Goal: Task Accomplishment & Management: Use online tool/utility

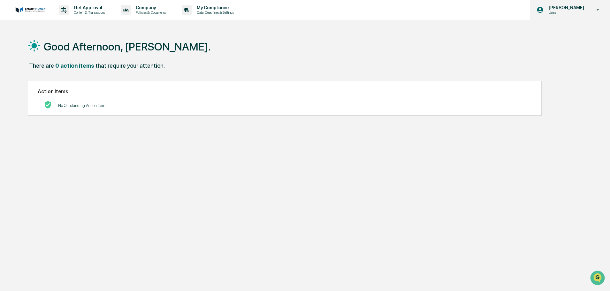
click at [571, 8] on p "[PERSON_NAME]" at bounding box center [566, 7] width 44 height 5
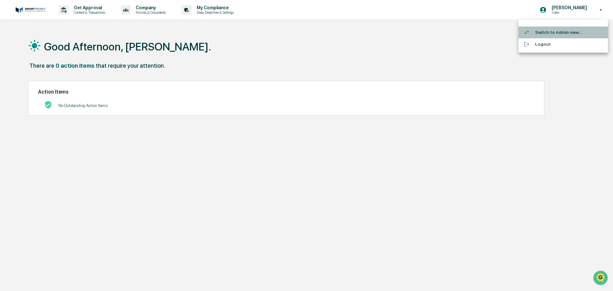
click at [570, 32] on li "Switch to Admin view..." at bounding box center [563, 33] width 89 height 12
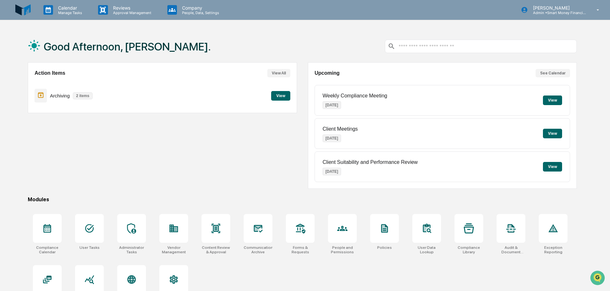
click at [288, 95] on button "View" at bounding box center [280, 96] width 19 height 10
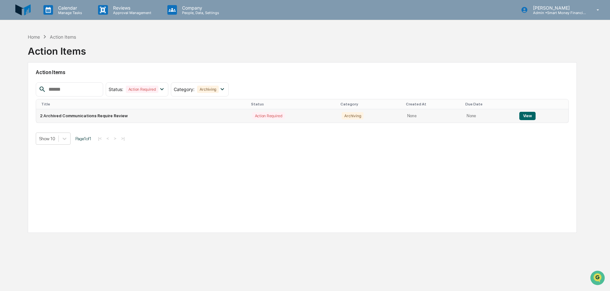
click at [273, 116] on div "Action Required" at bounding box center [268, 115] width 33 height 7
click at [521, 116] on button "View" at bounding box center [527, 116] width 16 height 8
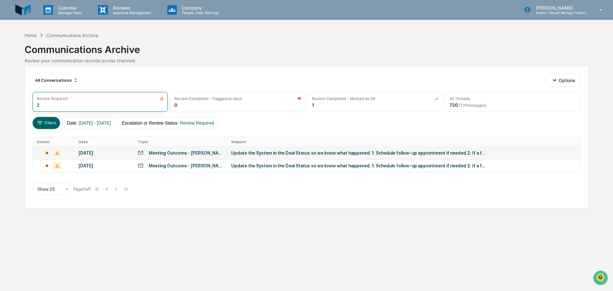
click at [414, 156] on td "Update the System in the Deal Status so we know what happened. 1: Schedule foll…" at bounding box center [403, 153] width 353 height 13
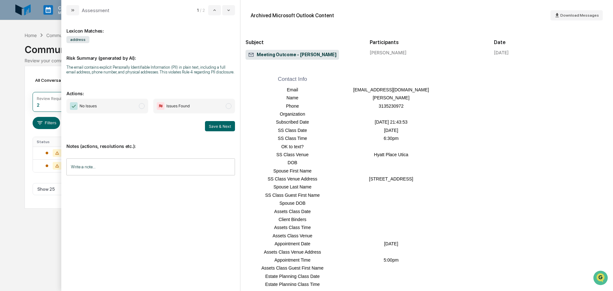
scroll to position [192, 0]
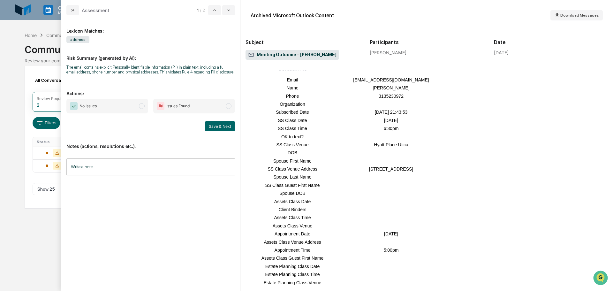
click at [188, 74] on div "The email contains explicit Personally Identifiable Information (PII) in plain …" at bounding box center [150, 70] width 169 height 10
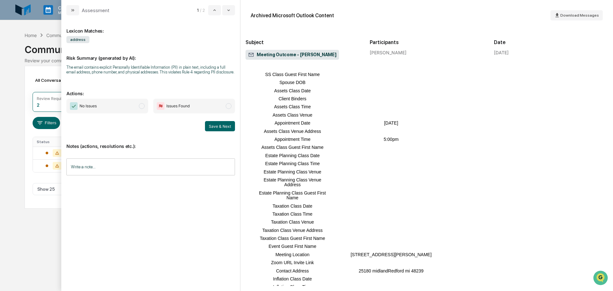
scroll to position [319, 0]
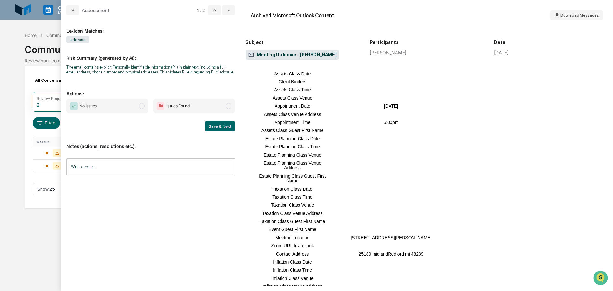
click at [224, 112] on span "Issues Found" at bounding box center [194, 106] width 82 height 15
click at [229, 124] on button "Save & Next" at bounding box center [220, 126] width 30 height 10
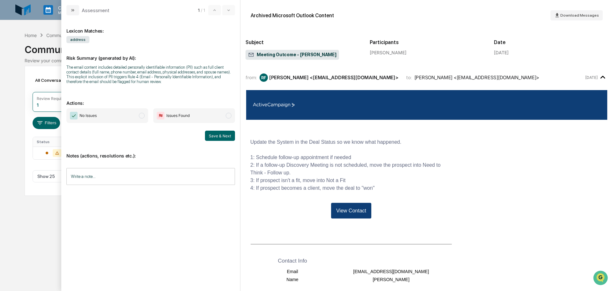
click at [220, 116] on span "Issues Found" at bounding box center [194, 115] width 82 height 15
click at [220, 135] on button "Save & Next" at bounding box center [220, 136] width 30 height 10
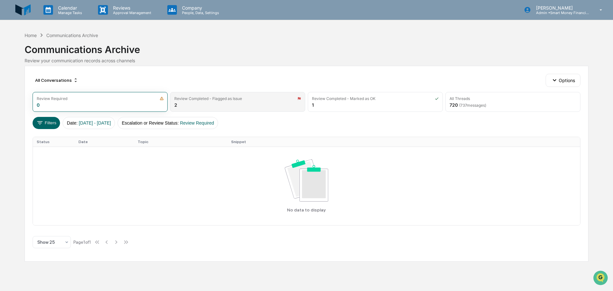
click at [211, 103] on div "Review Completed - Flagged as Issue 2" at bounding box center [237, 102] width 135 height 20
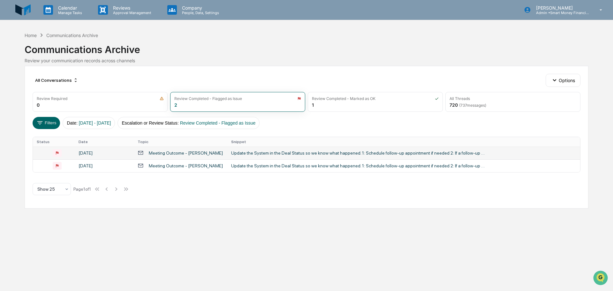
click at [246, 154] on div "Update the System in the Deal Status so we know what happened. 1: Schedule foll…" at bounding box center [359, 152] width 256 height 5
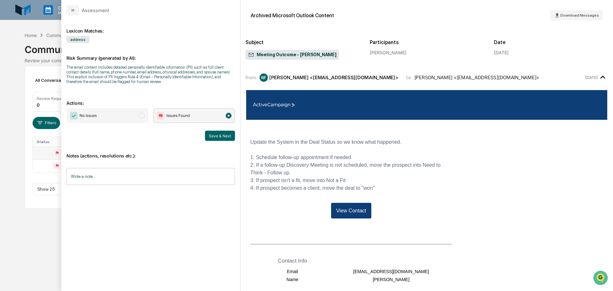
click at [198, 178] on input "Write a note..." at bounding box center [150, 176] width 169 height 17
click at [142, 110] on span "No Issues" at bounding box center [107, 115] width 82 height 15
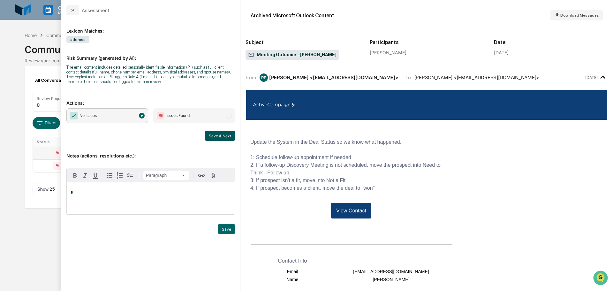
click at [207, 138] on button "Save & Next" at bounding box center [220, 136] width 30 height 10
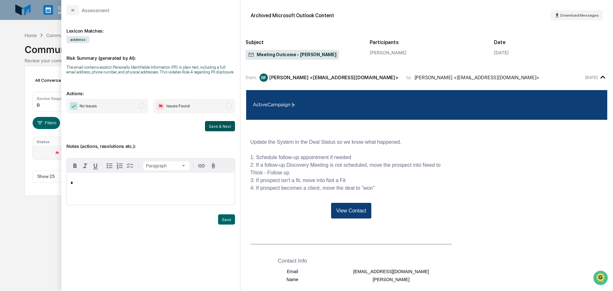
click at [223, 125] on button "Save & Next" at bounding box center [220, 126] width 30 height 10
click at [144, 107] on span "modal" at bounding box center [142, 106] width 6 height 6
click at [227, 125] on button "Save & Next" at bounding box center [220, 126] width 30 height 10
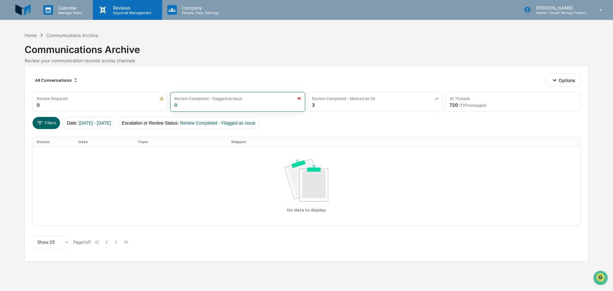
click at [108, 18] on div "Reviews Approval Management" at bounding box center [127, 10] width 69 height 20
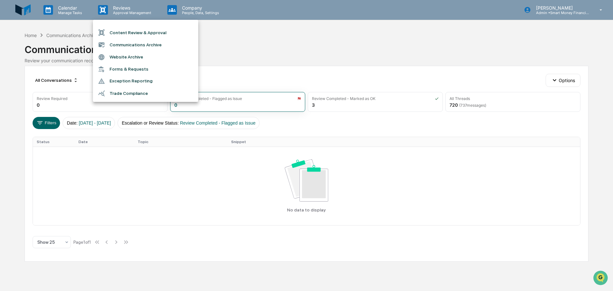
click at [52, 8] on div at bounding box center [306, 145] width 613 height 291
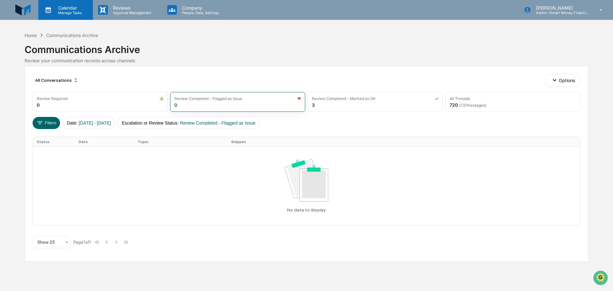
click at [57, 12] on p "Manage Tasks" at bounding box center [69, 13] width 32 height 4
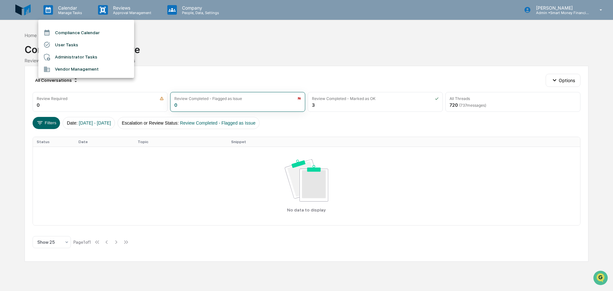
click at [188, 36] on div at bounding box center [306, 145] width 613 height 291
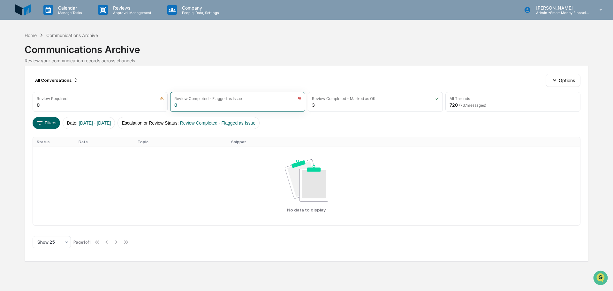
click at [26, 15] on img at bounding box center [22, 9] width 15 height 15
